Goal: Check status: Check status

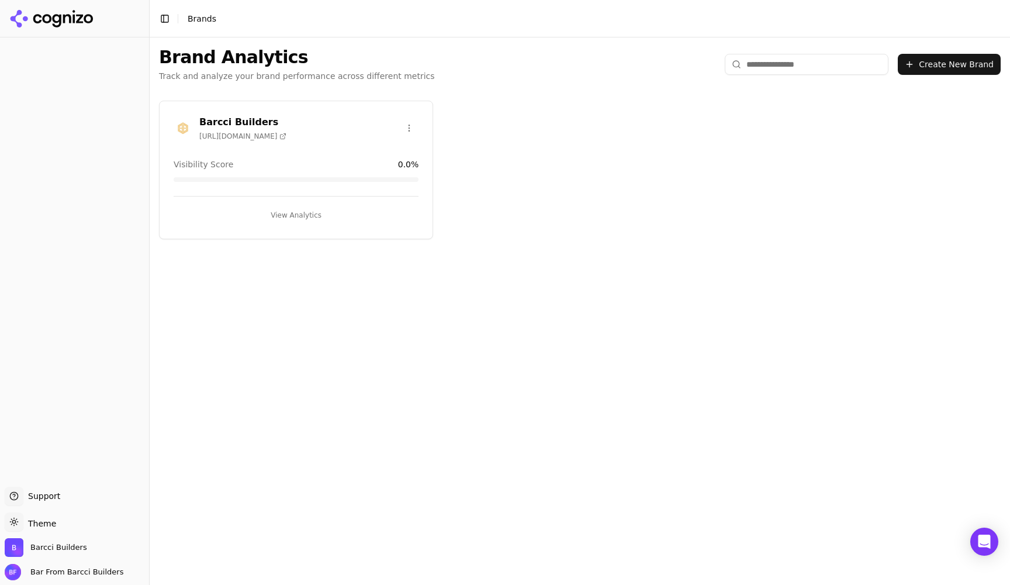
click at [296, 216] on button "View Analytics" at bounding box center [296, 215] width 245 height 19
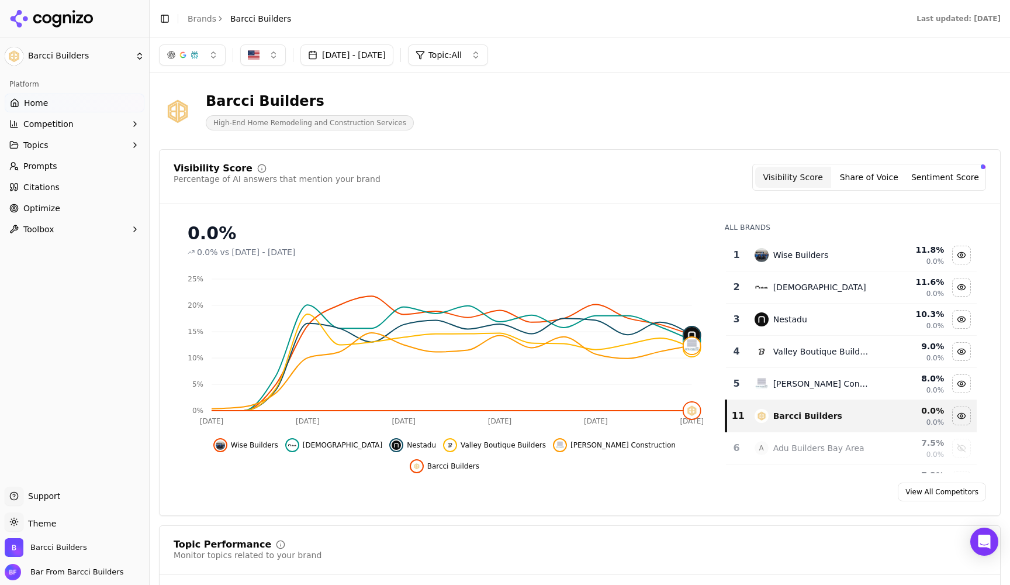
click at [40, 203] on span "Optimize" at bounding box center [41, 208] width 37 height 12
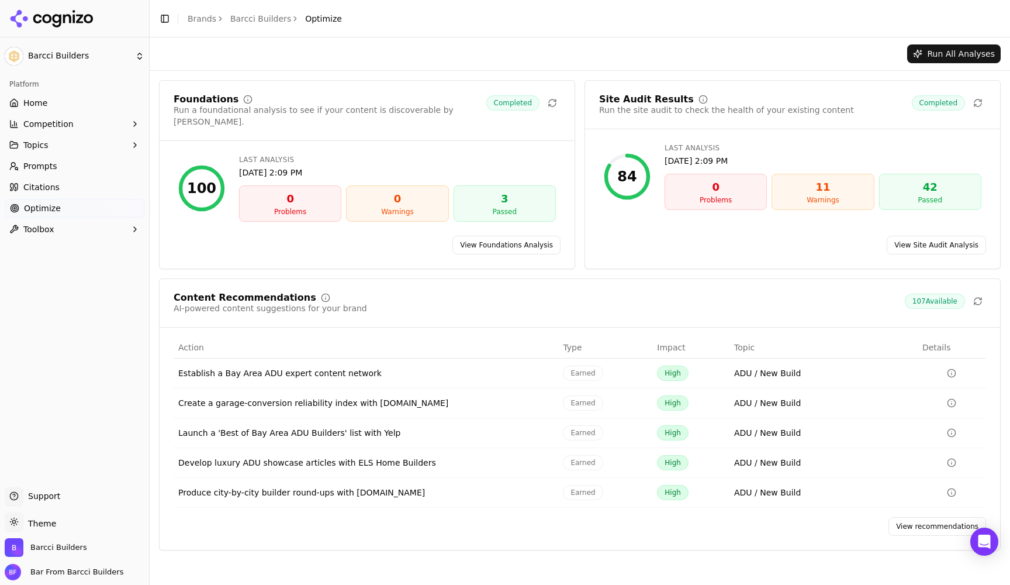
click at [825, 152] on div "Last Analysis" at bounding box center [823, 147] width 317 height 9
click at [944, 236] on link "View Site Audit Analysis" at bounding box center [936, 245] width 99 height 19
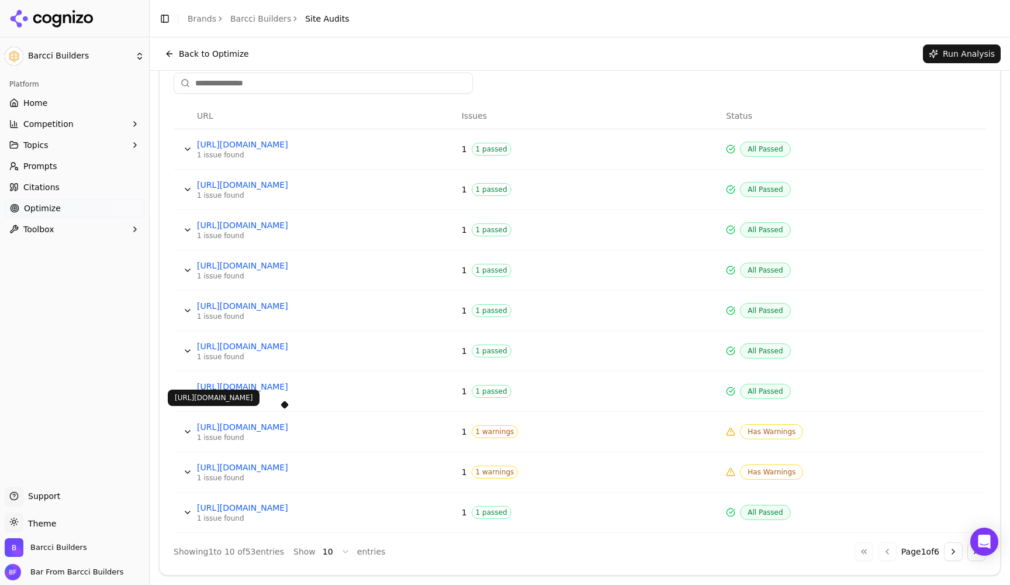
scroll to position [420, 0]
click at [299, 427] on link "[URL][DOMAIN_NAME]" at bounding box center [284, 427] width 175 height 12
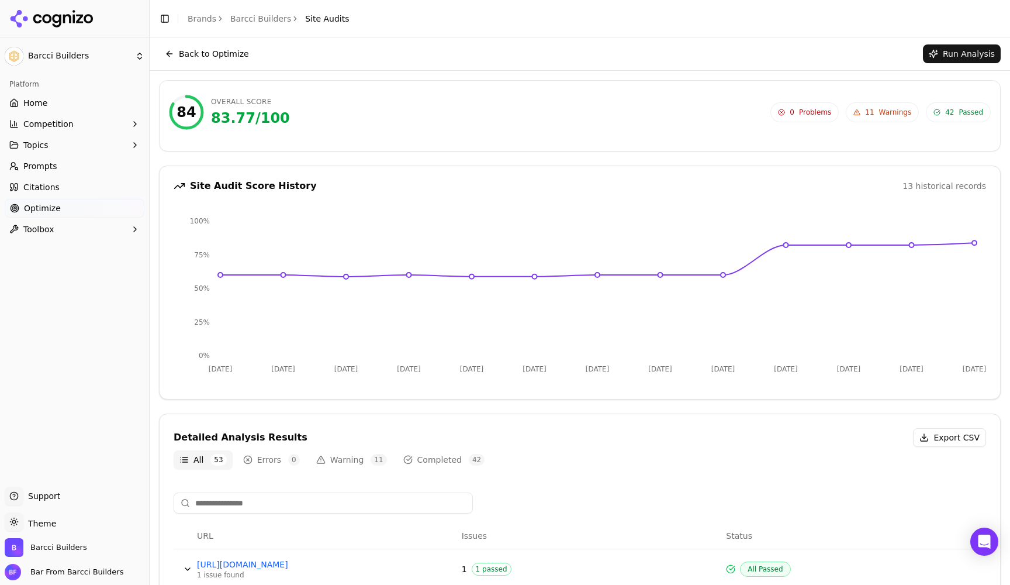
scroll to position [0, 0]
click at [34, 103] on span "Home" at bounding box center [35, 103] width 24 height 12
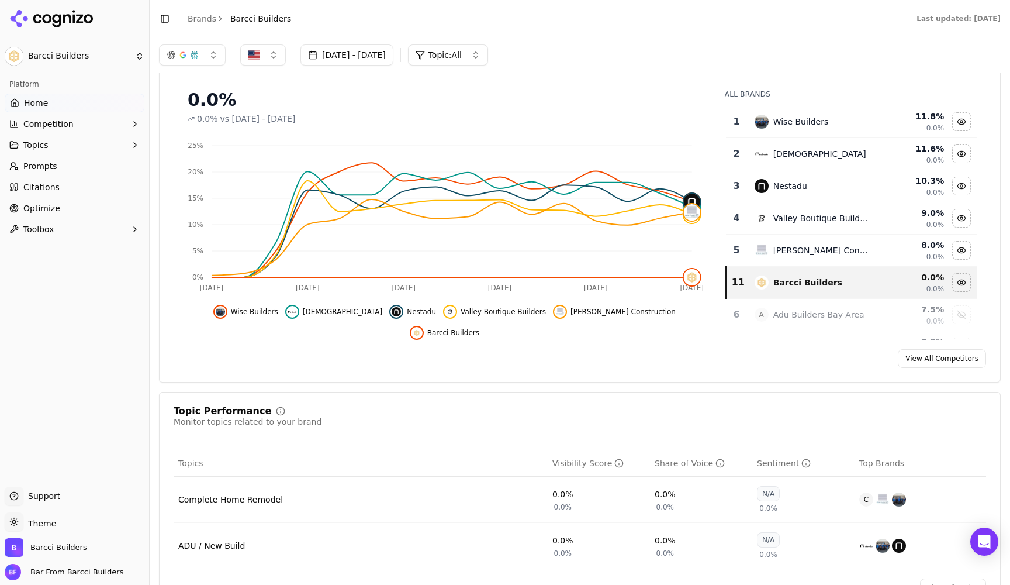
scroll to position [123, 0]
